Goal: Task Accomplishment & Management: Manage account settings

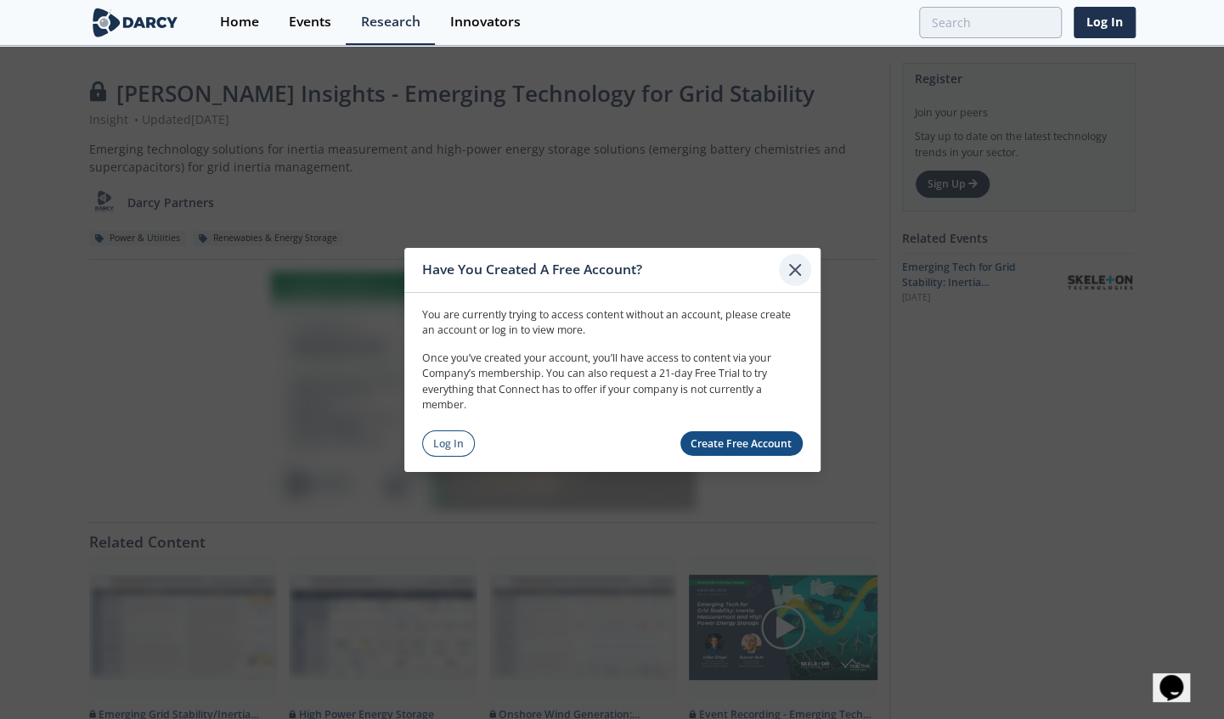
click at [797, 265] on icon at bounding box center [795, 269] width 20 height 20
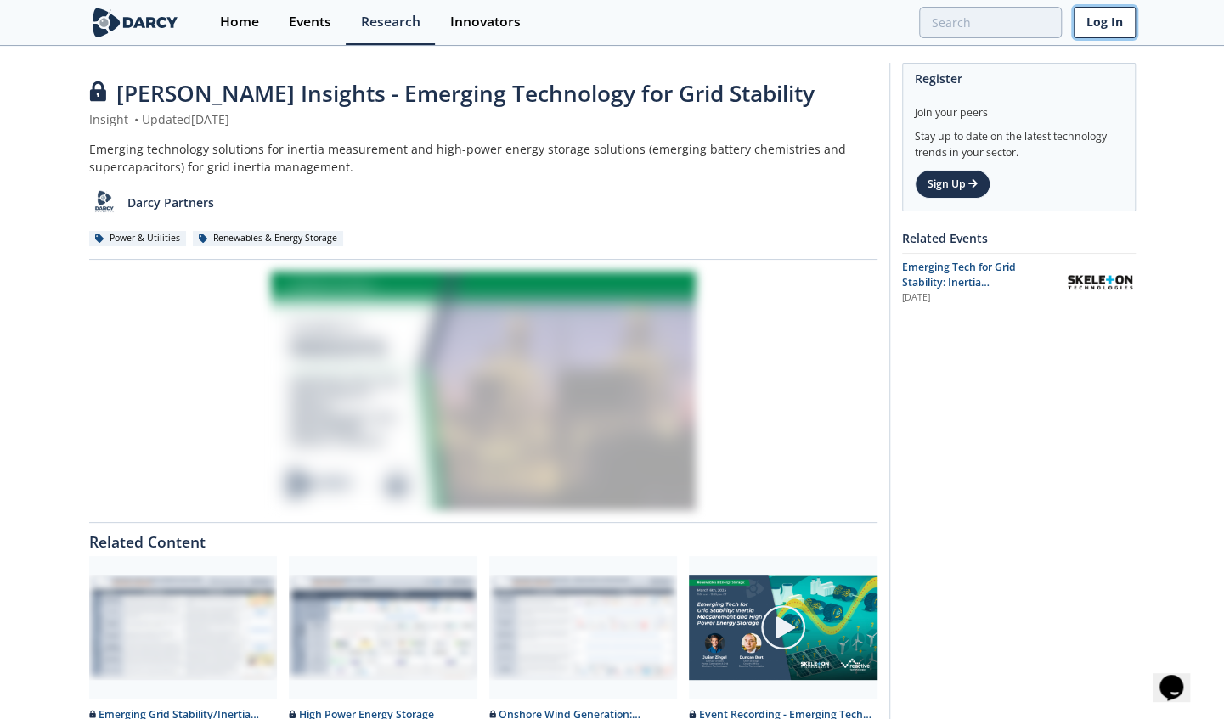
click at [1103, 24] on link "Log In" at bounding box center [1104, 22] width 62 height 31
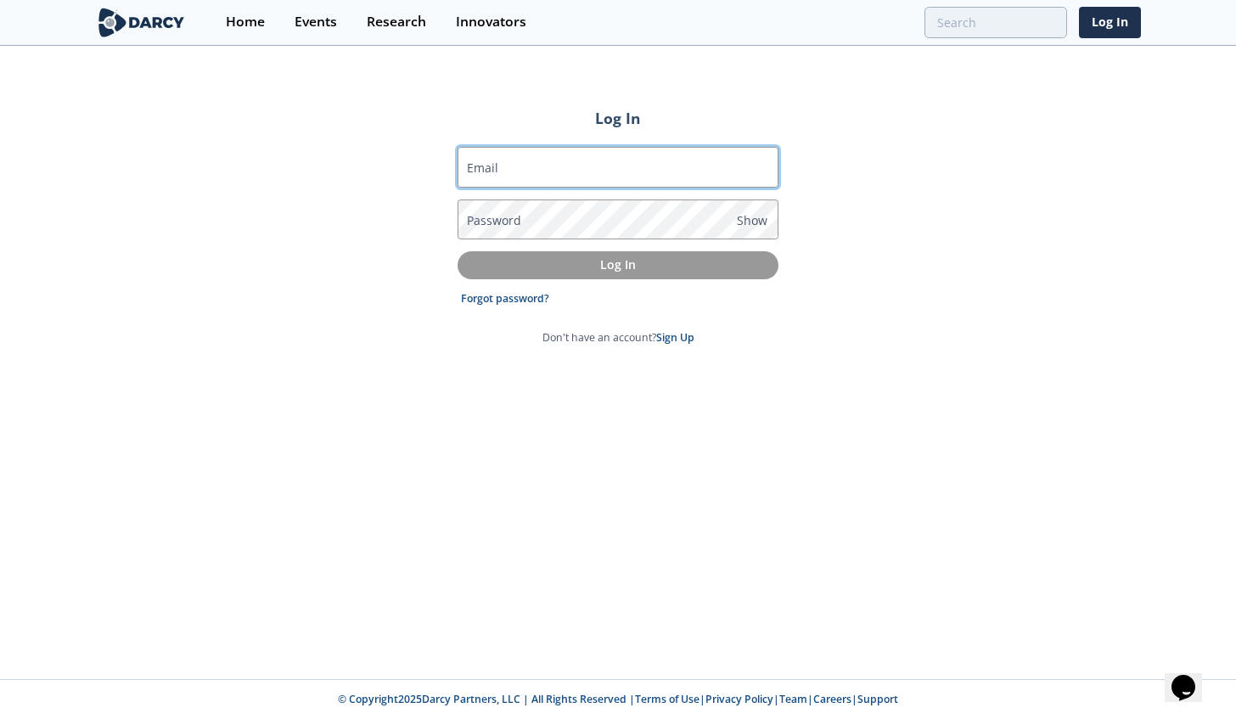
click at [571, 171] on input "Email" at bounding box center [618, 167] width 321 height 41
type input "[EMAIL_ADDRESS][DOMAIN_NAME]"
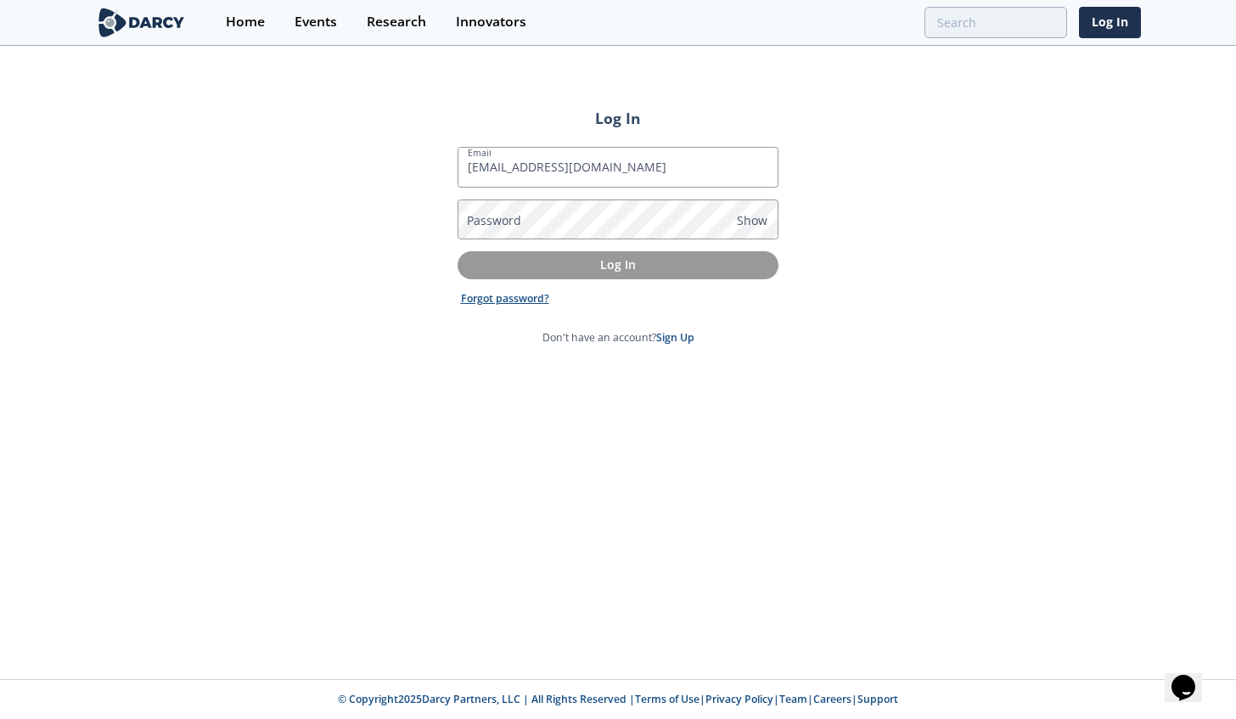
click at [525, 296] on link "Forgot password?" at bounding box center [505, 298] width 88 height 15
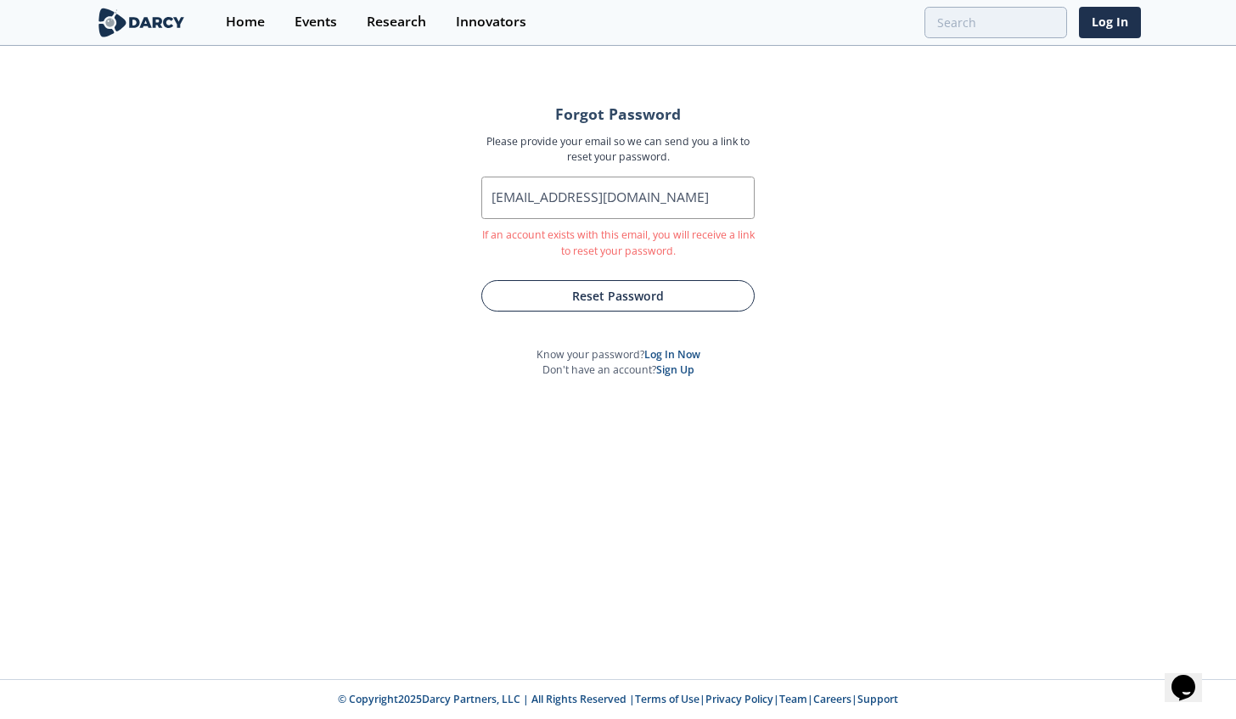
click at [550, 294] on button "Reset Password" at bounding box center [617, 295] width 273 height 31
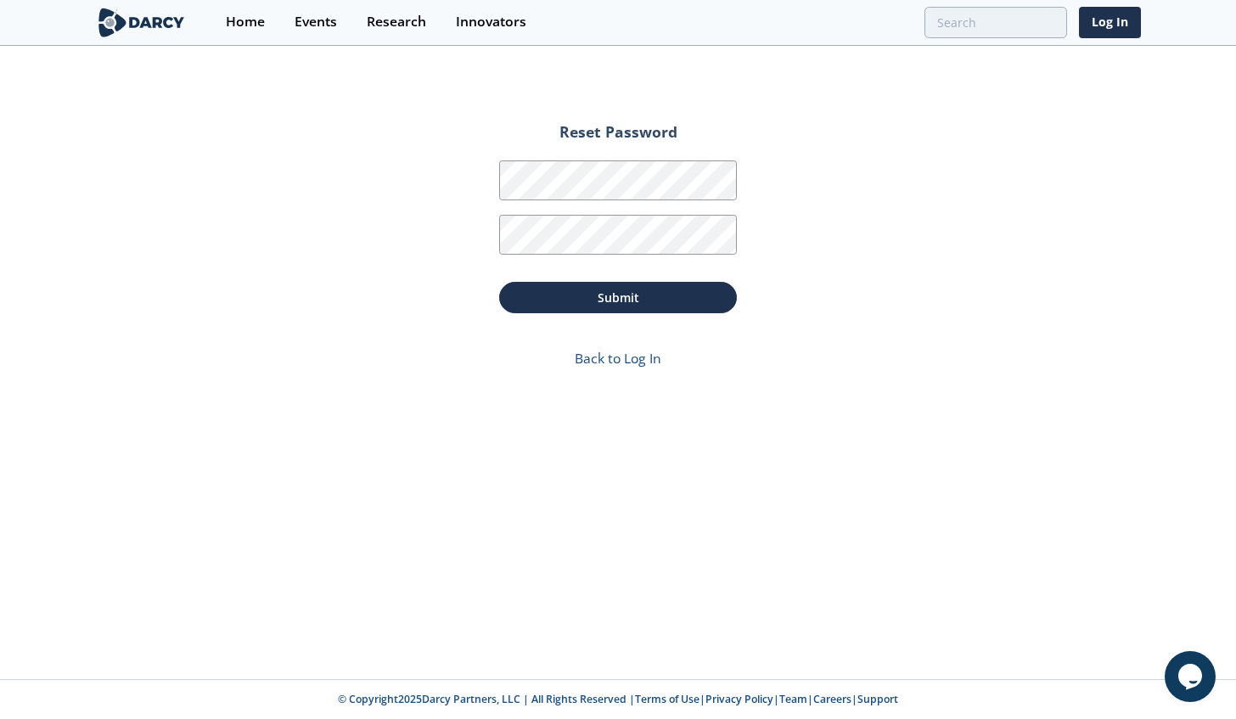
click at [606, 212] on div "Password Confirmation" at bounding box center [618, 233] width 238 height 54
click at [588, 303] on button "Submit" at bounding box center [618, 297] width 238 height 31
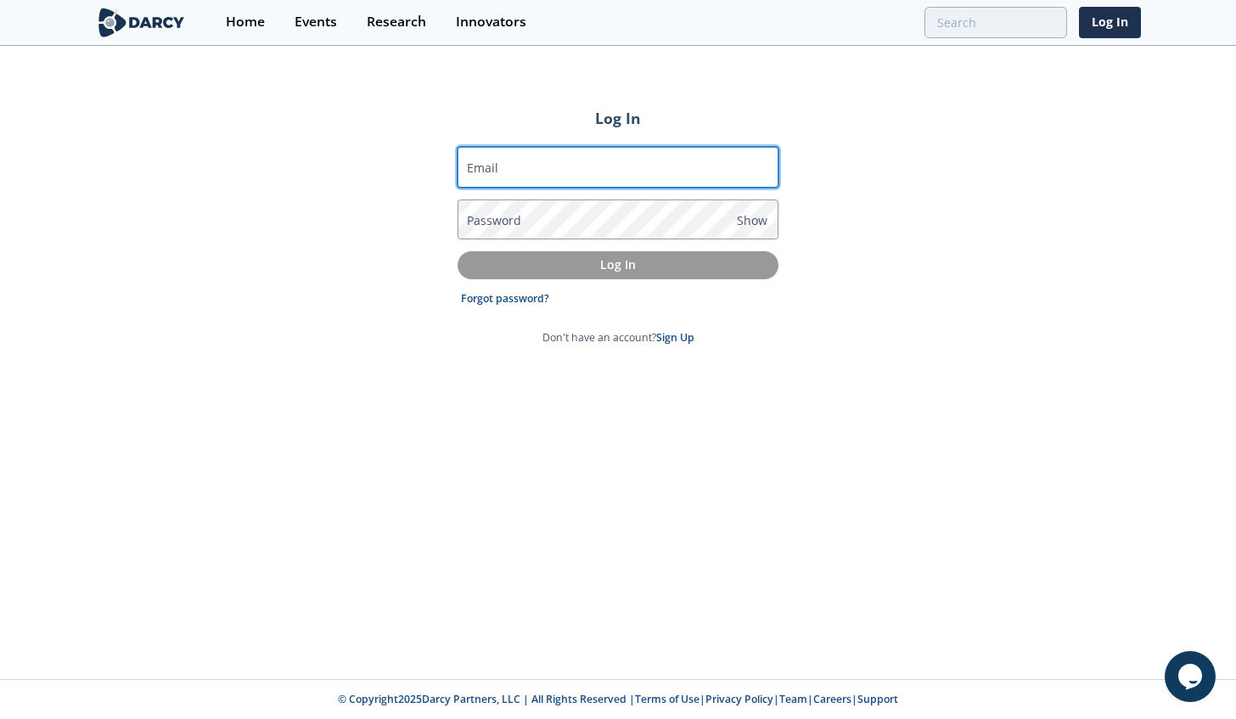
click at [622, 157] on input "Email" at bounding box center [618, 167] width 321 height 41
type input "[EMAIL_ADDRESS][DOMAIN_NAME]"
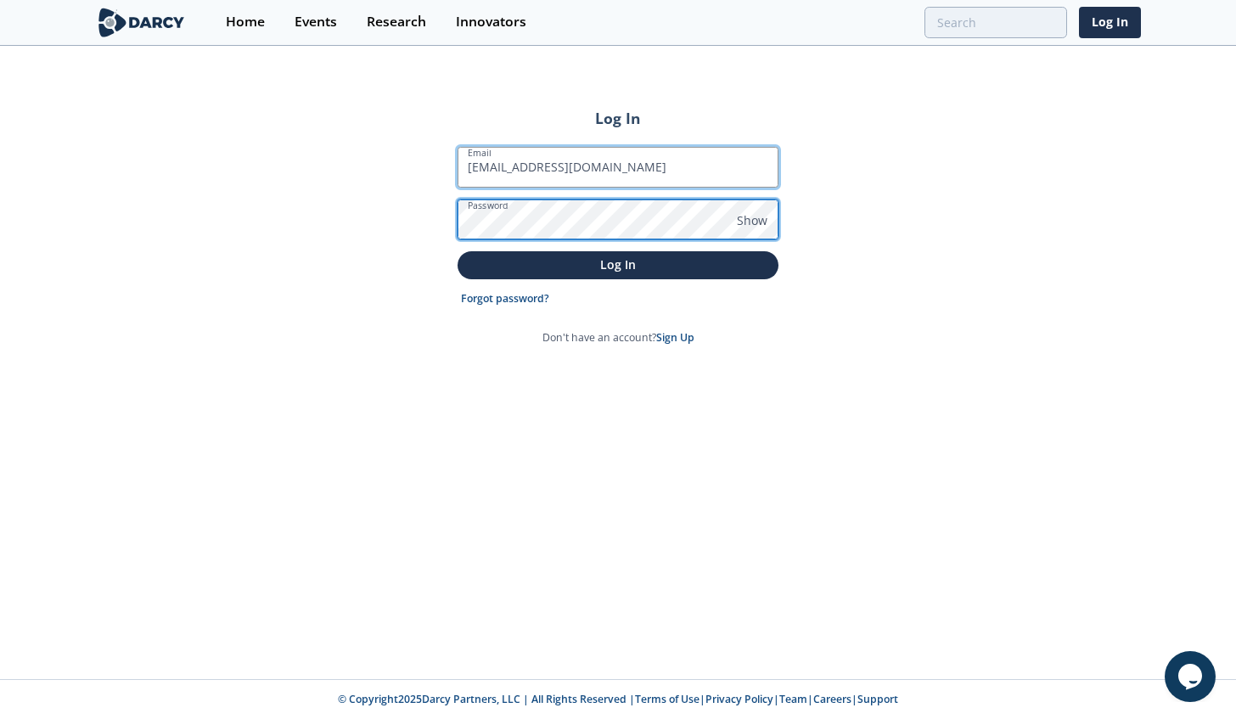
click at [458, 251] on button "Log In" at bounding box center [618, 265] width 321 height 28
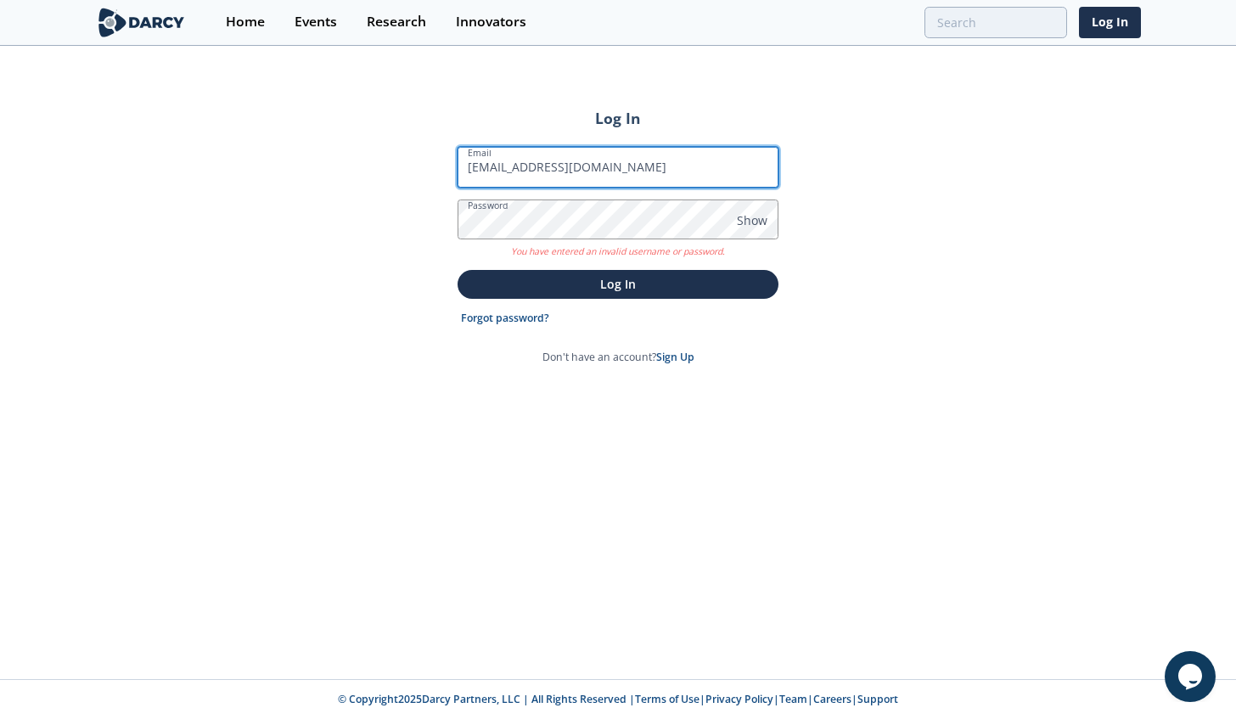
click at [593, 183] on input "[EMAIL_ADDRESS][DOMAIN_NAME]" at bounding box center [618, 167] width 321 height 41
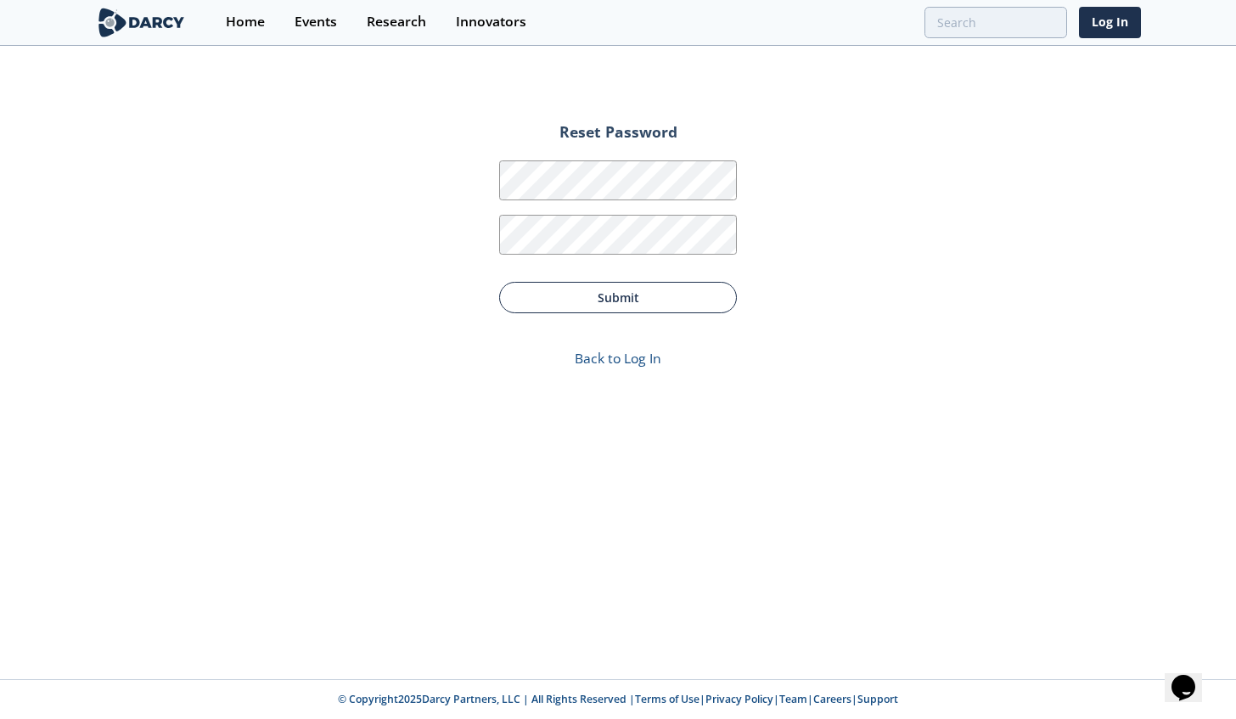
click at [588, 296] on button "Submit" at bounding box center [618, 297] width 238 height 31
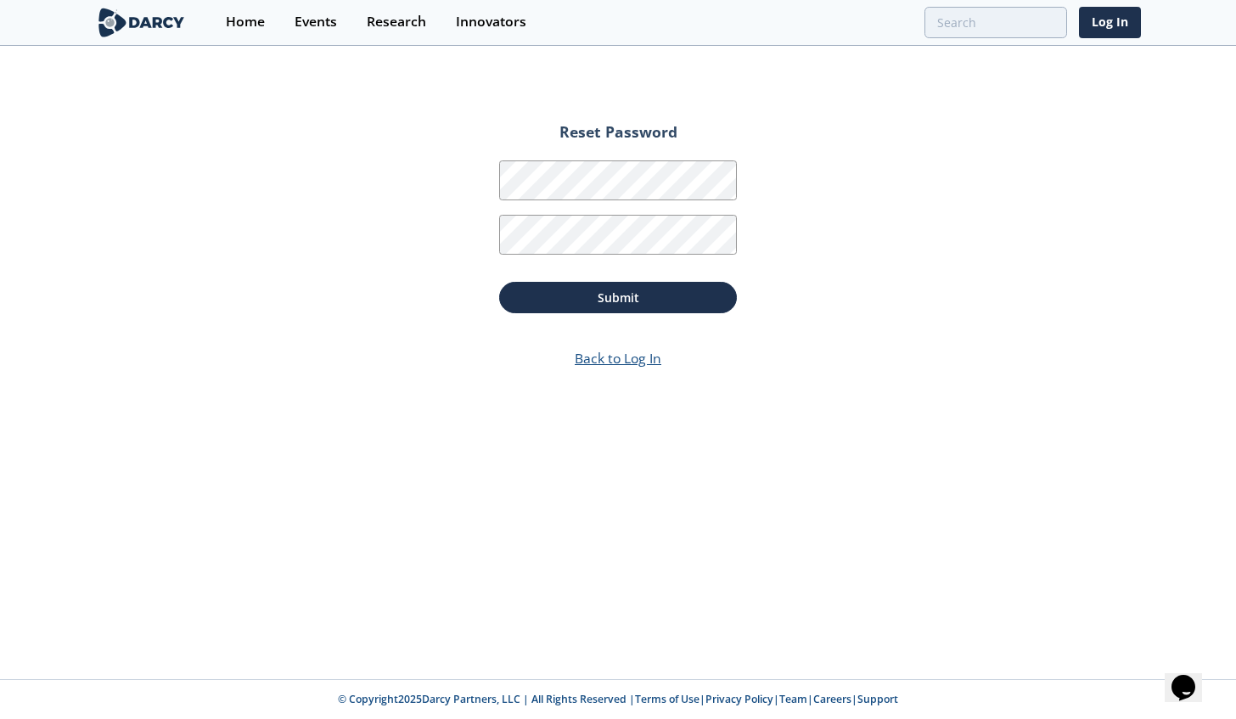
click at [594, 354] on link "Back to Log In" at bounding box center [618, 358] width 87 height 19
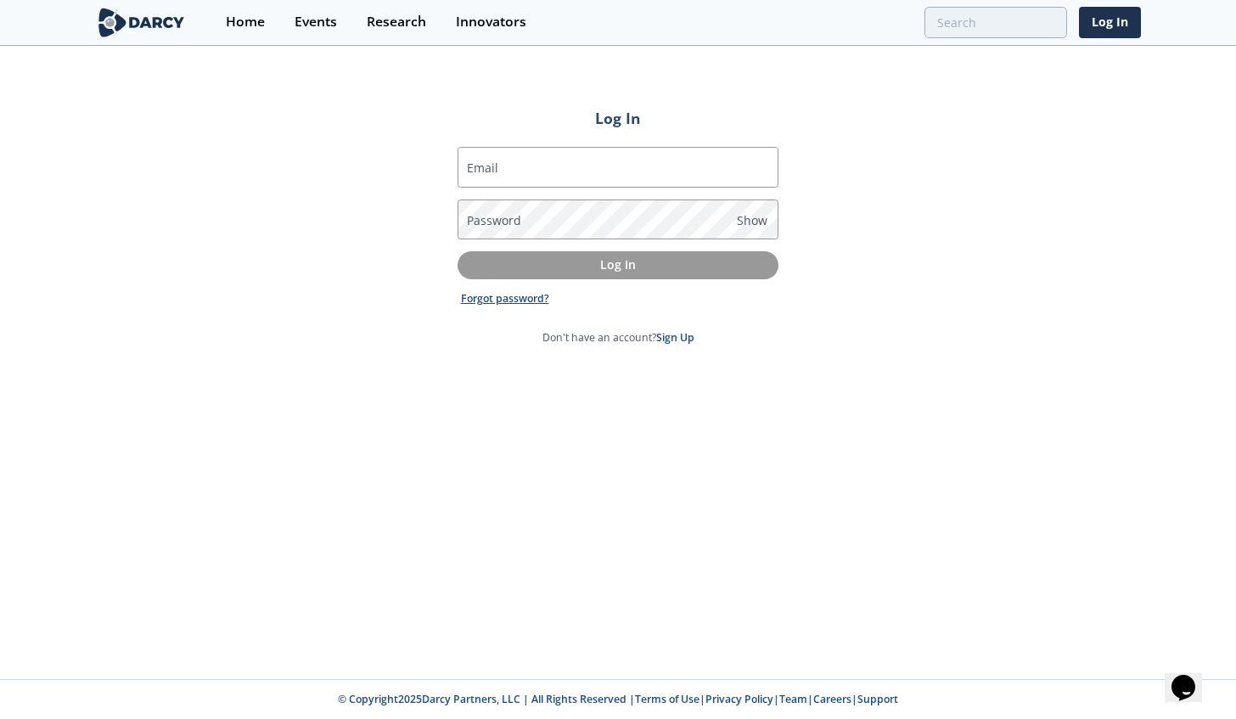
click at [492, 296] on link "Forgot password?" at bounding box center [505, 298] width 88 height 15
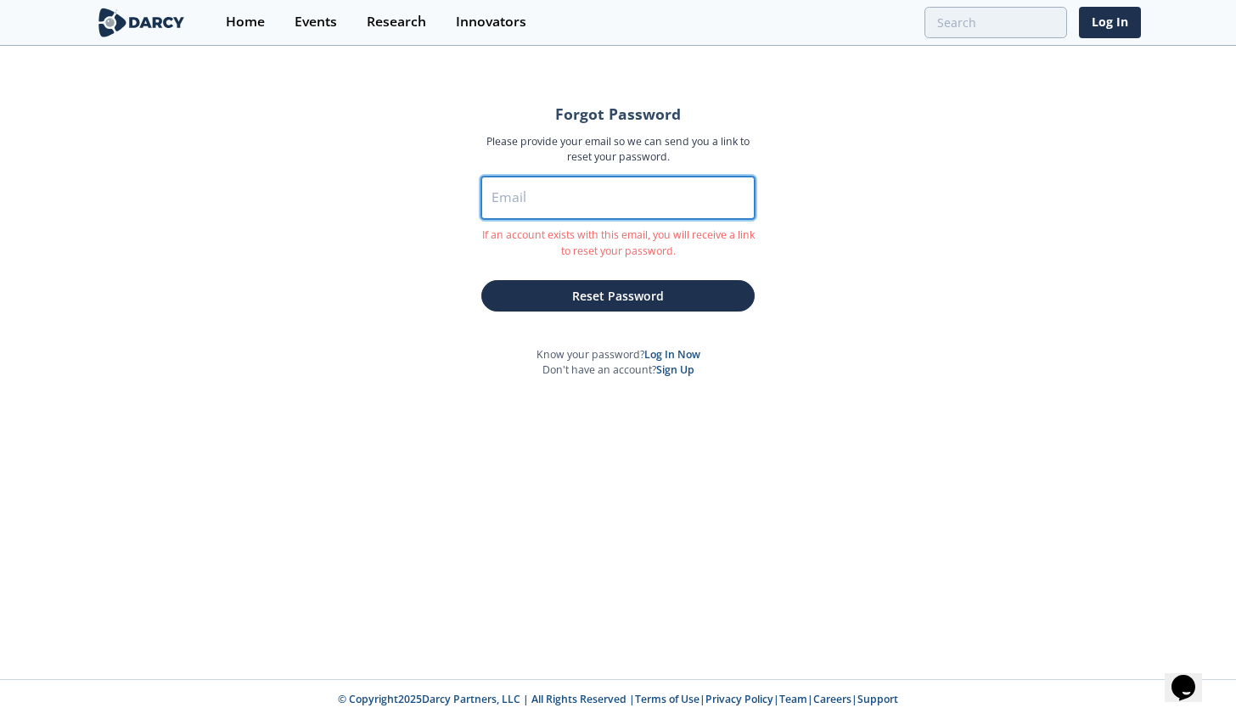
click at [545, 199] on input "Email" at bounding box center [617, 198] width 273 height 42
type input "[EMAIL_ADDRESS][DOMAIN_NAME]"
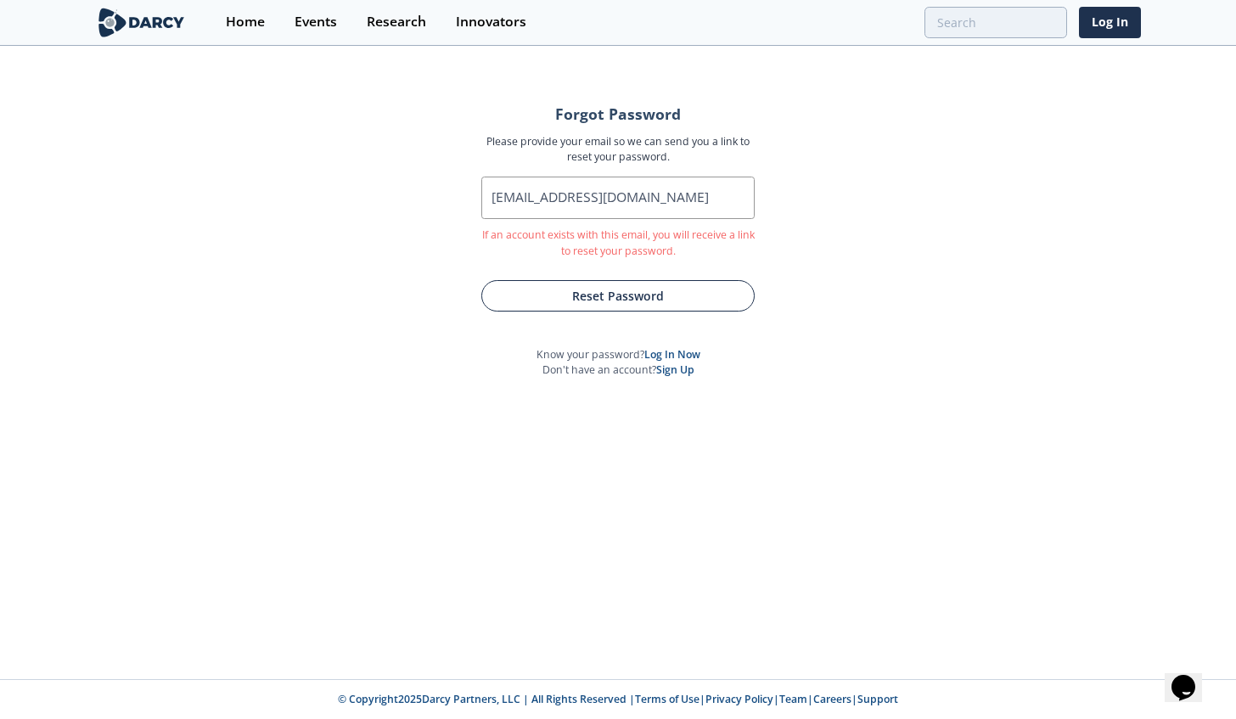
click at [538, 294] on button "Reset Password" at bounding box center [617, 295] width 273 height 31
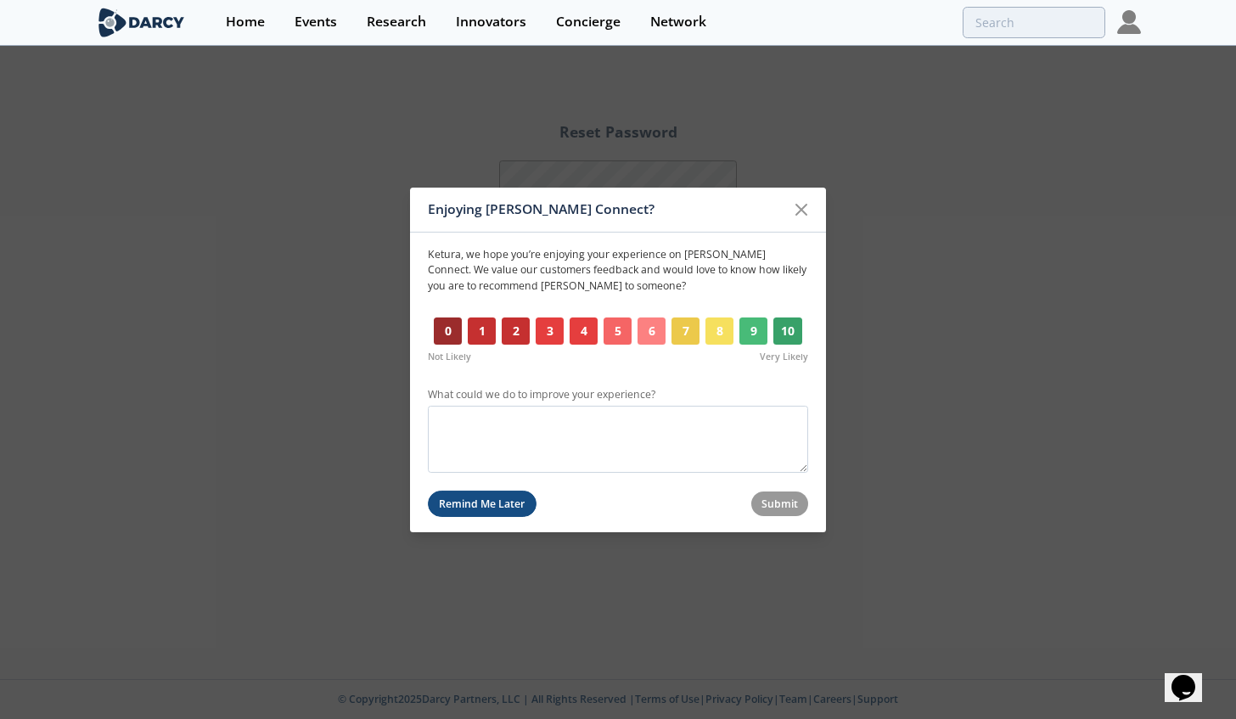
click at [497, 503] on button "Remind Me Later" at bounding box center [482, 504] width 109 height 26
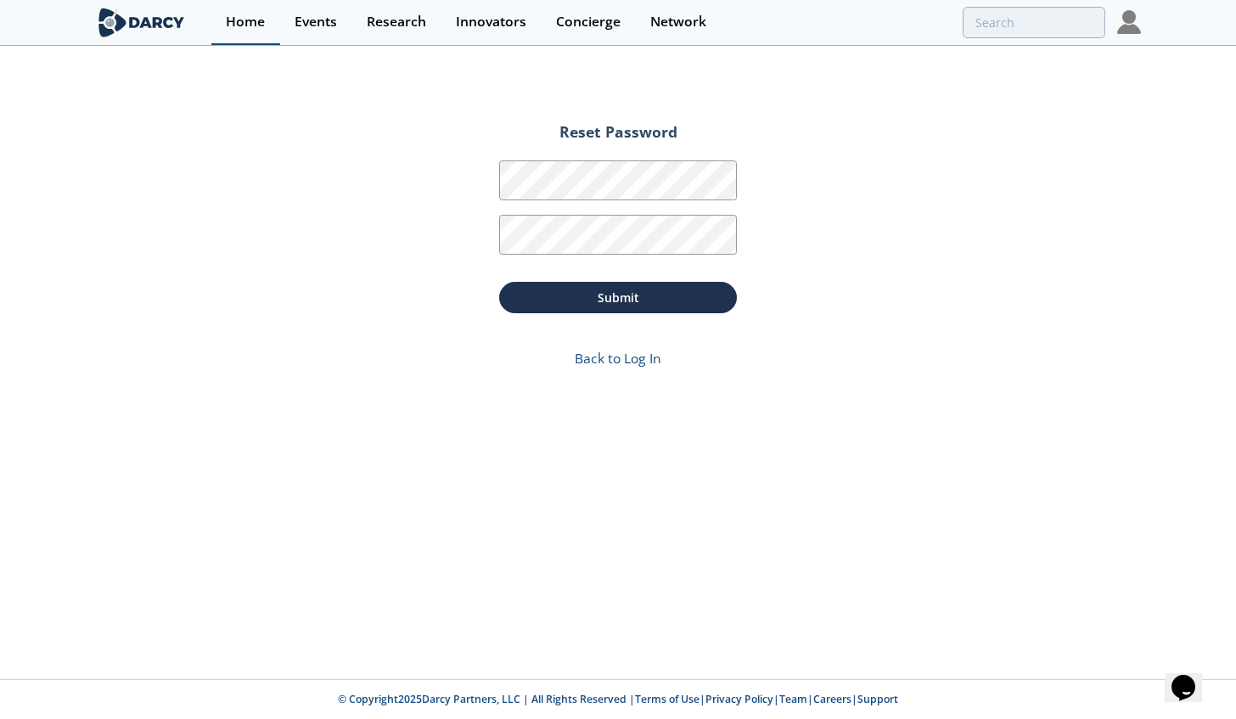
click at [240, 22] on div "Home" at bounding box center [245, 22] width 39 height 14
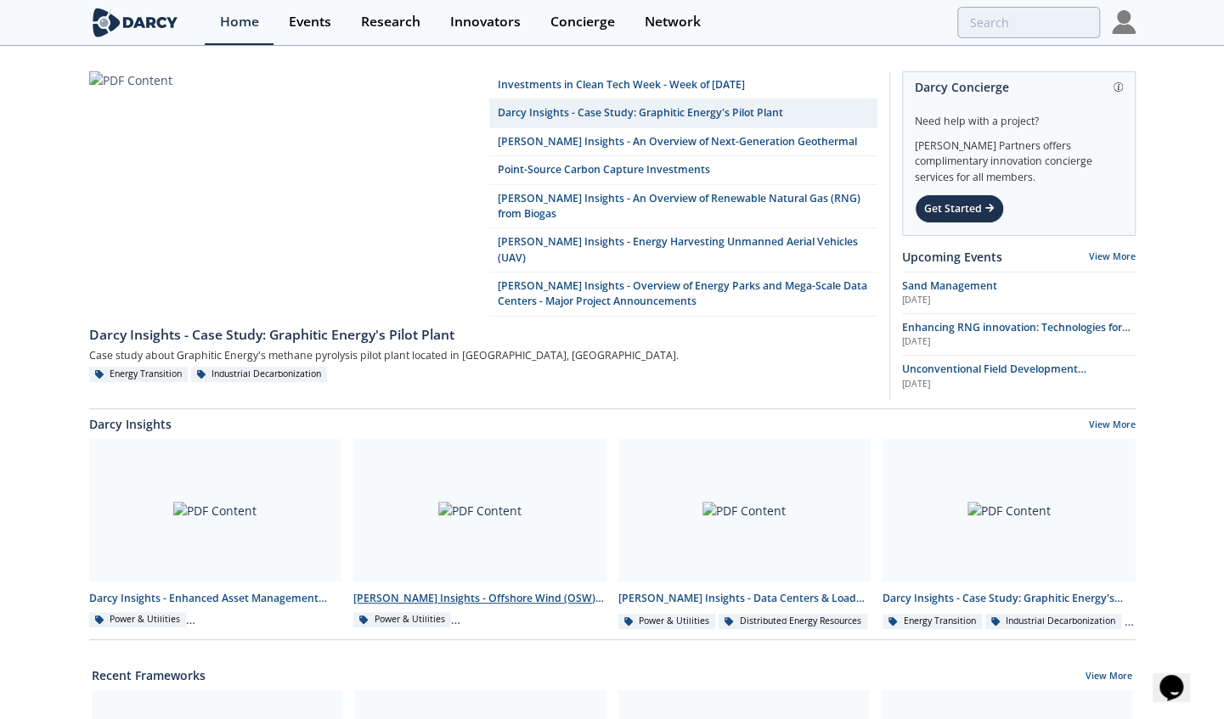
click at [492, 591] on div "Darcy Insights - Offshore Wind (OSW) and Networks" at bounding box center [479, 598] width 253 height 15
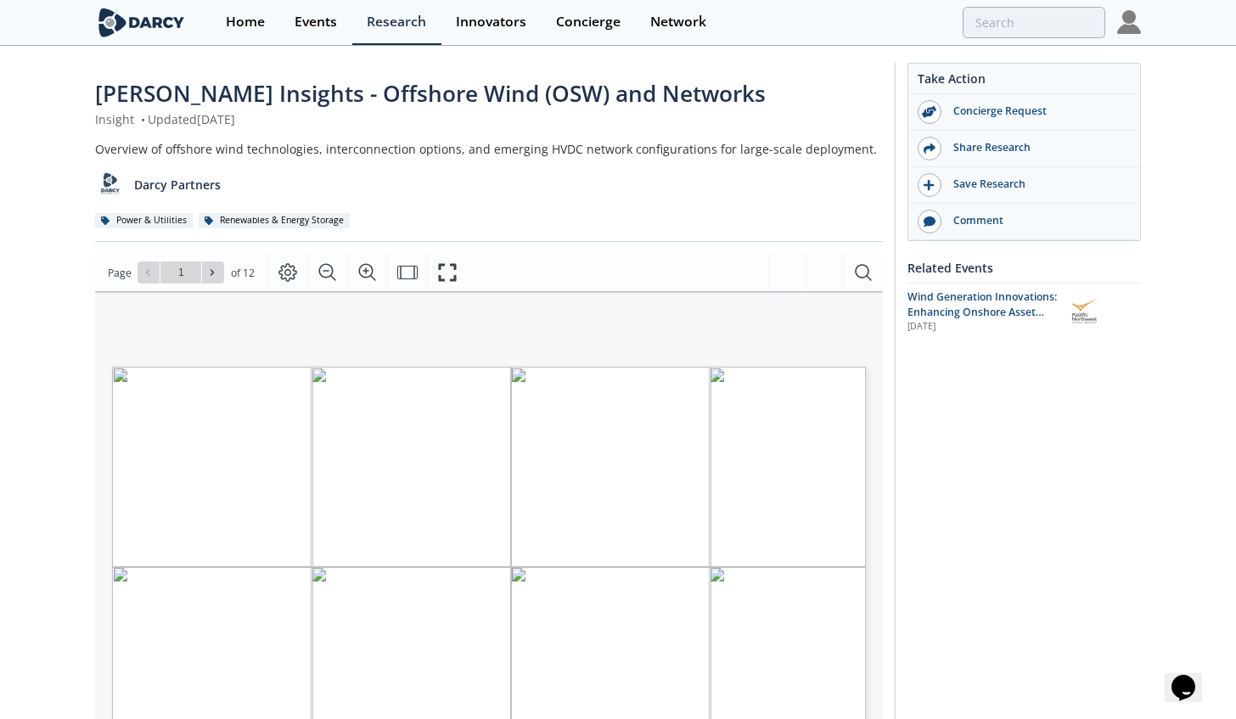
type input "2"
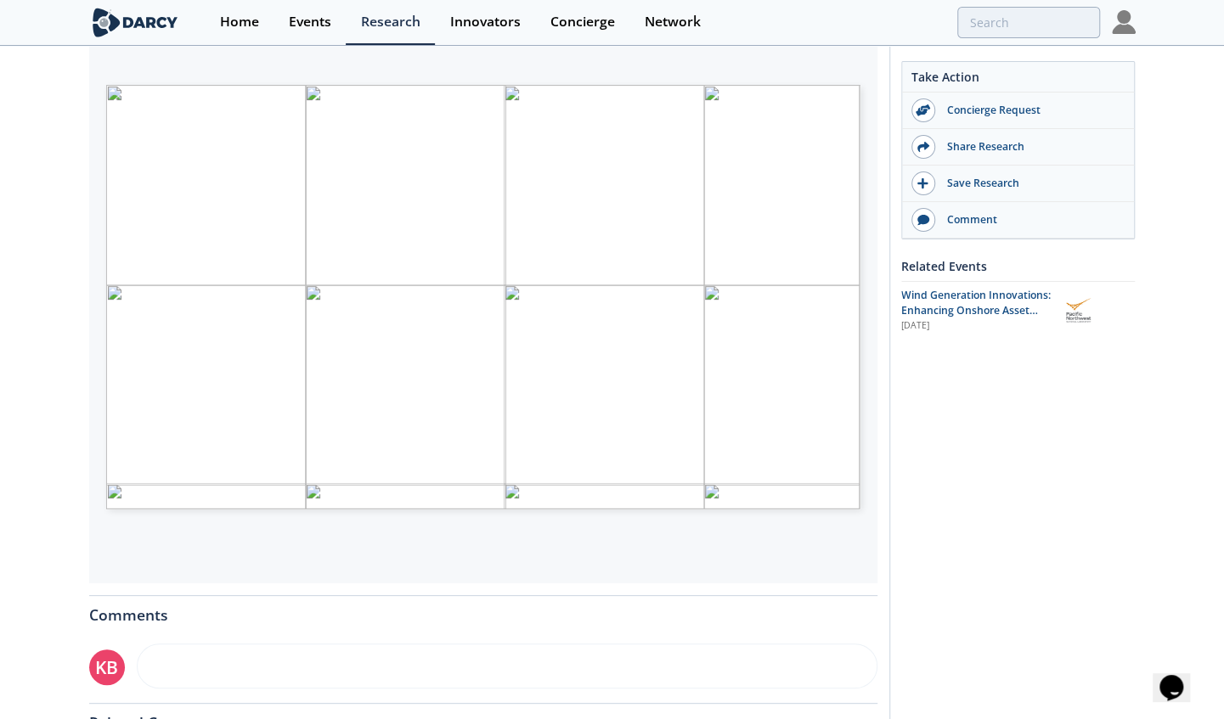
scroll to position [285, 0]
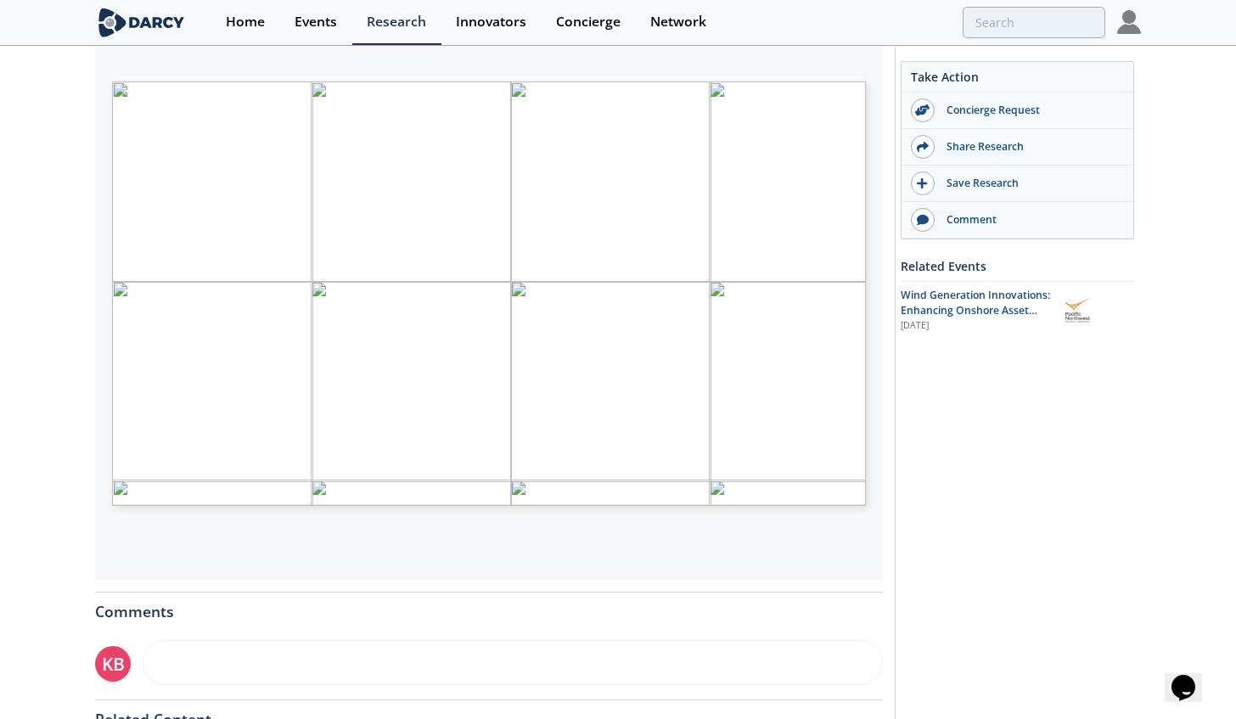
type input "4"
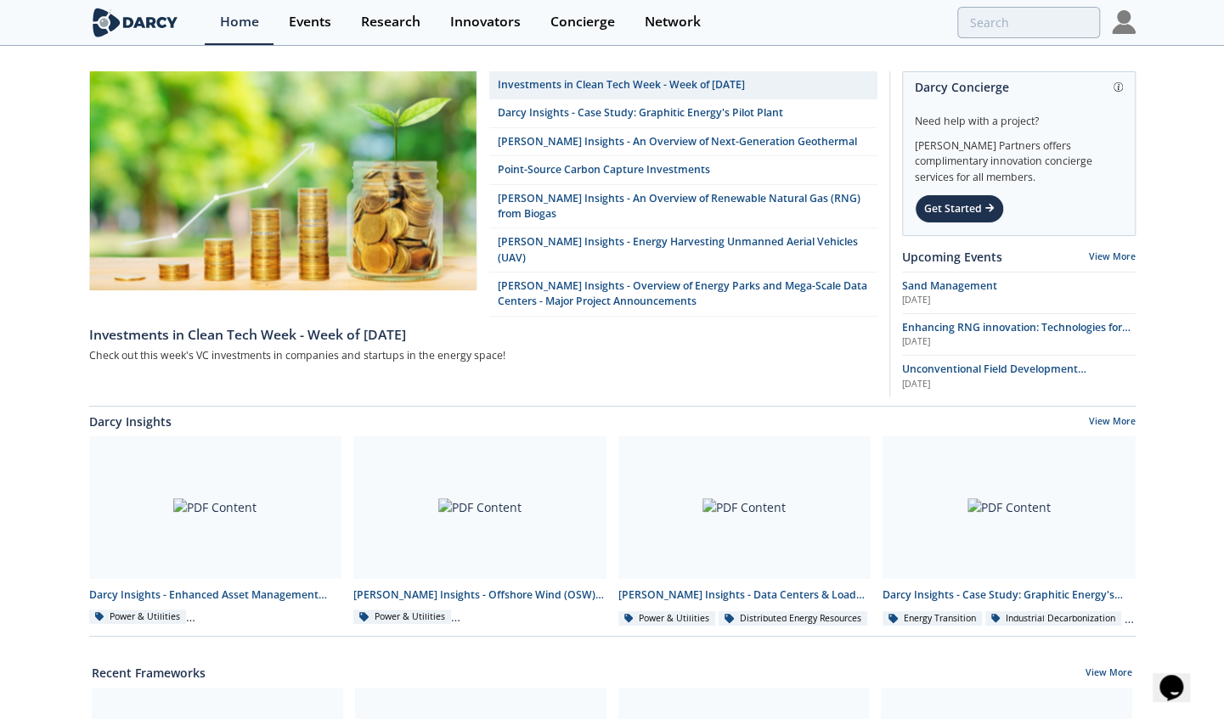
click at [748, 546] on div at bounding box center [744, 507] width 253 height 143
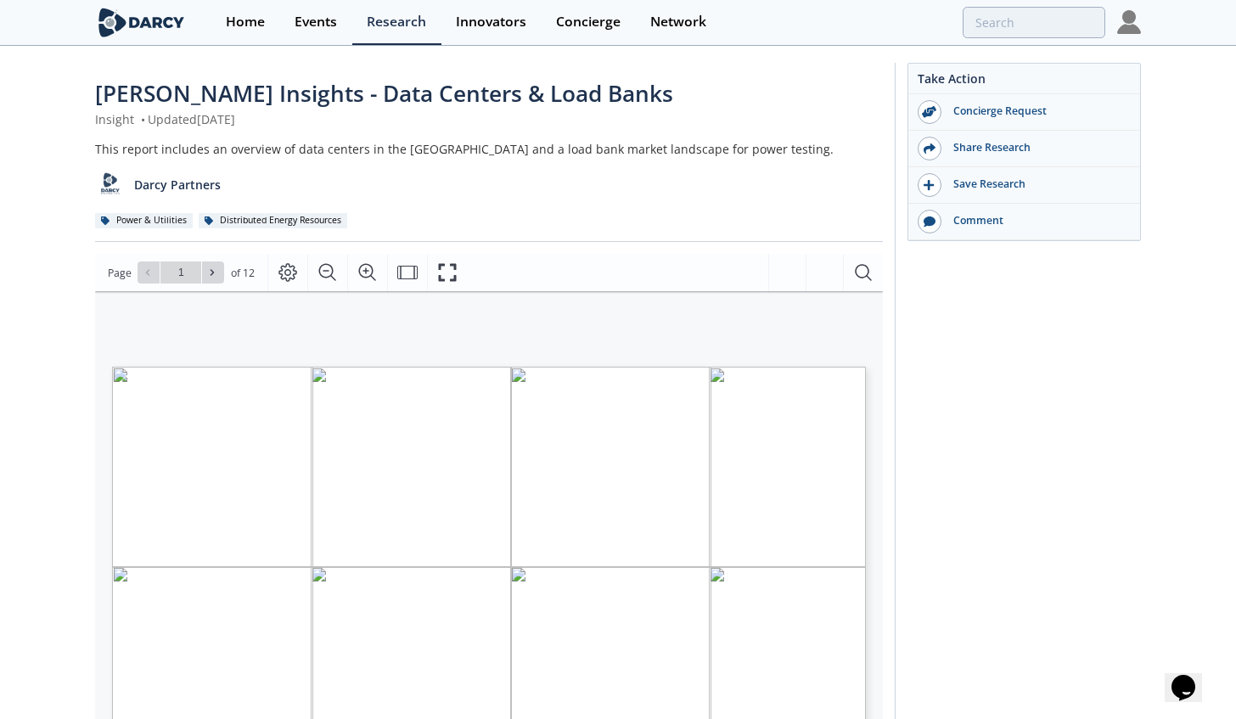
type input "2"
type input "3"
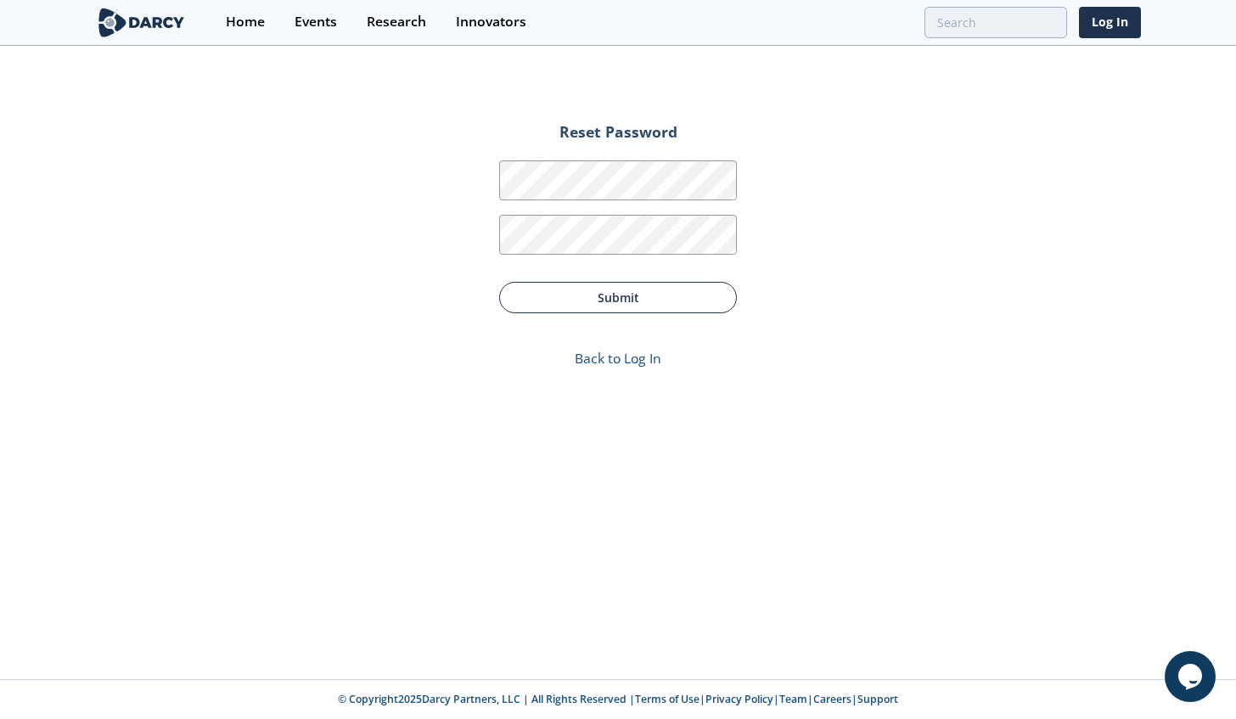
click at [575, 295] on button "Submit" at bounding box center [618, 297] width 238 height 31
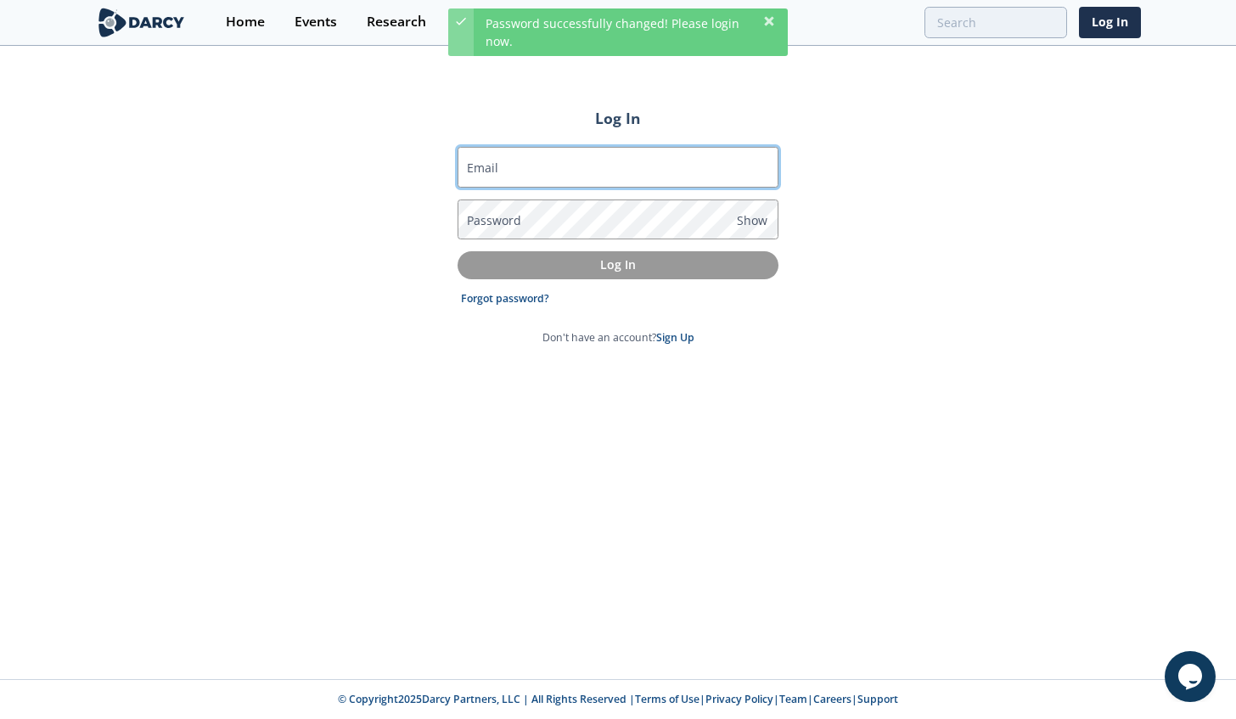
click at [533, 180] on input "Email" at bounding box center [618, 167] width 321 height 41
click at [618, 172] on input "[EMAIL_ADDRESS][DOMAIN_NAME]" at bounding box center [618, 167] width 321 height 41
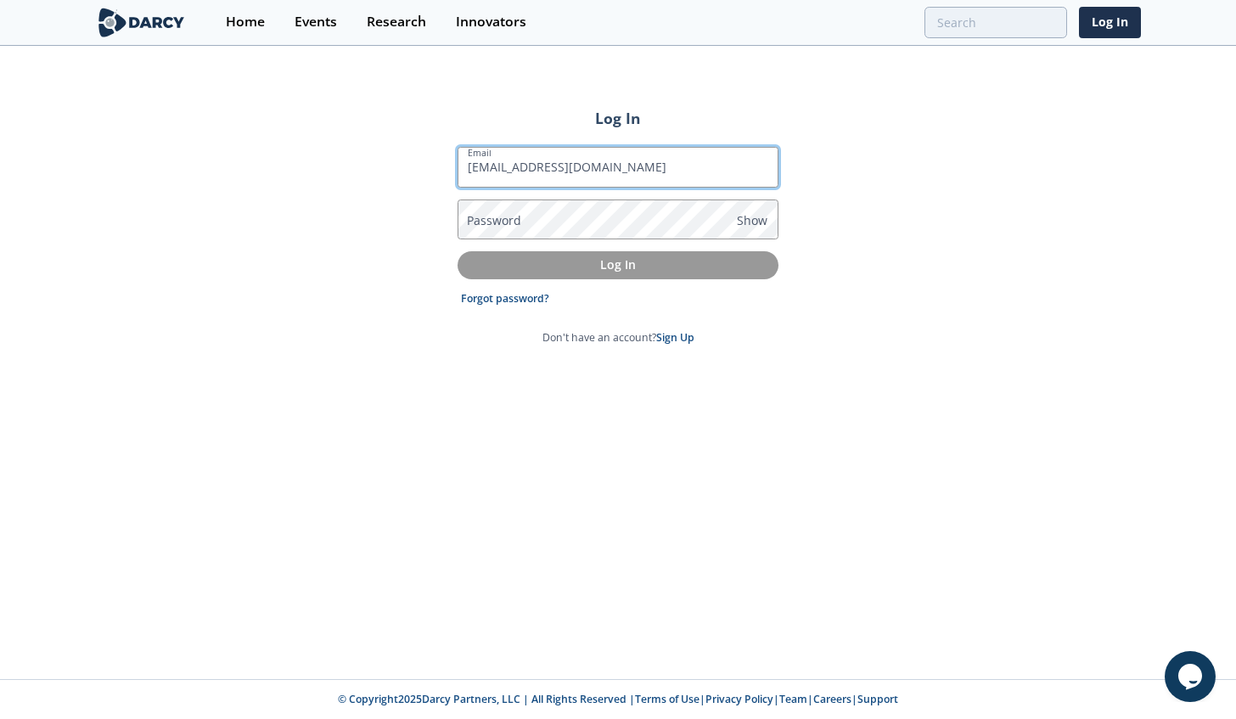
type input "[EMAIL_ADDRESS][DOMAIN_NAME]"
click at [481, 222] on label "Password" at bounding box center [494, 220] width 54 height 18
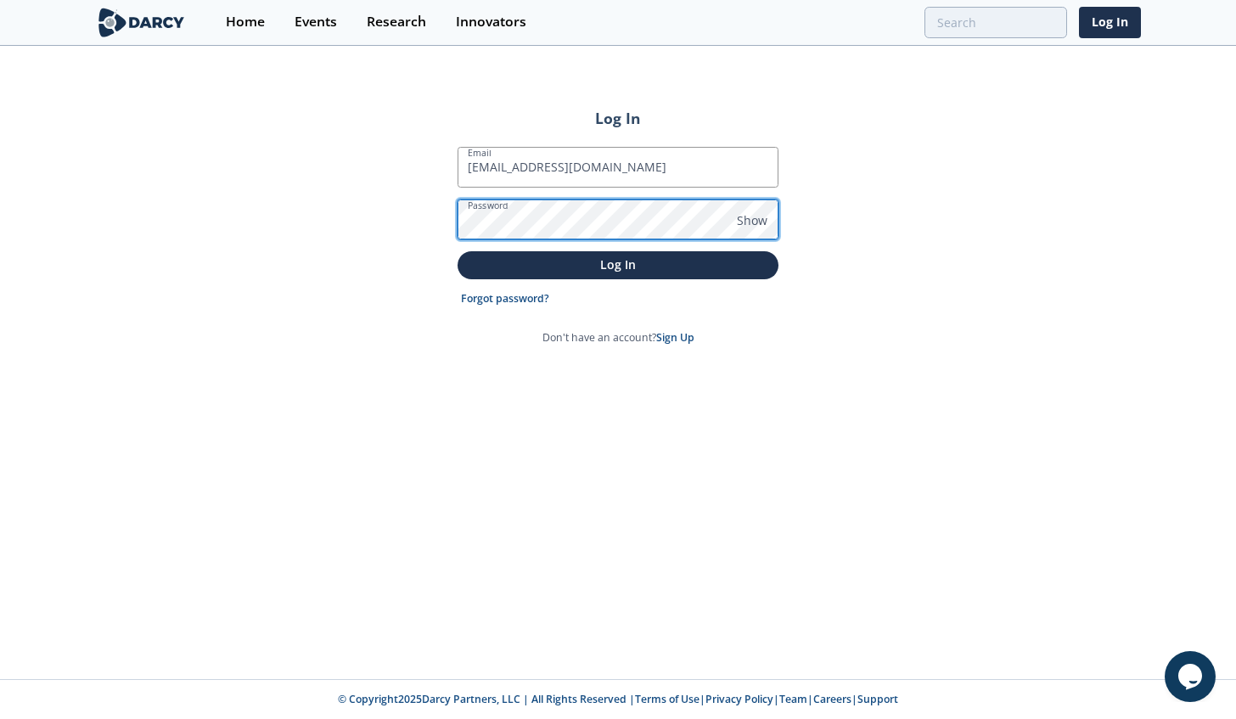
click at [458, 251] on button "Log In" at bounding box center [618, 265] width 321 height 28
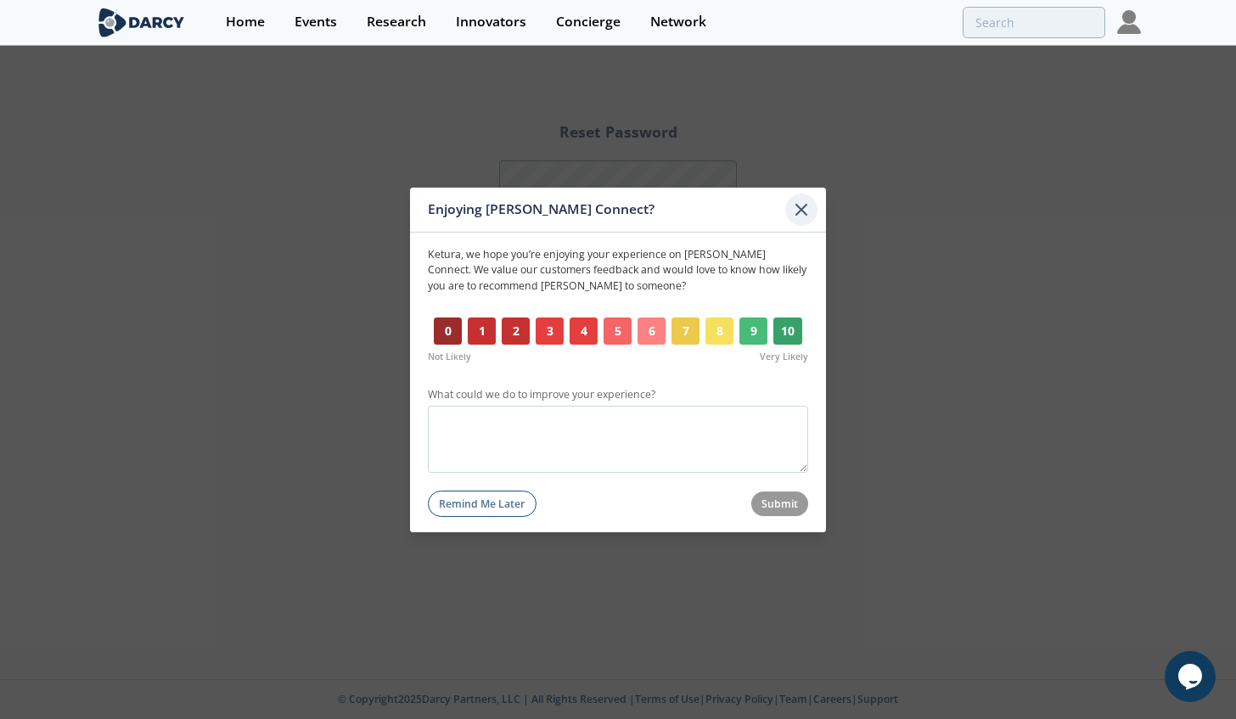
click at [803, 209] on icon at bounding box center [801, 209] width 20 height 20
